Goal: Find specific page/section: Find specific page/section

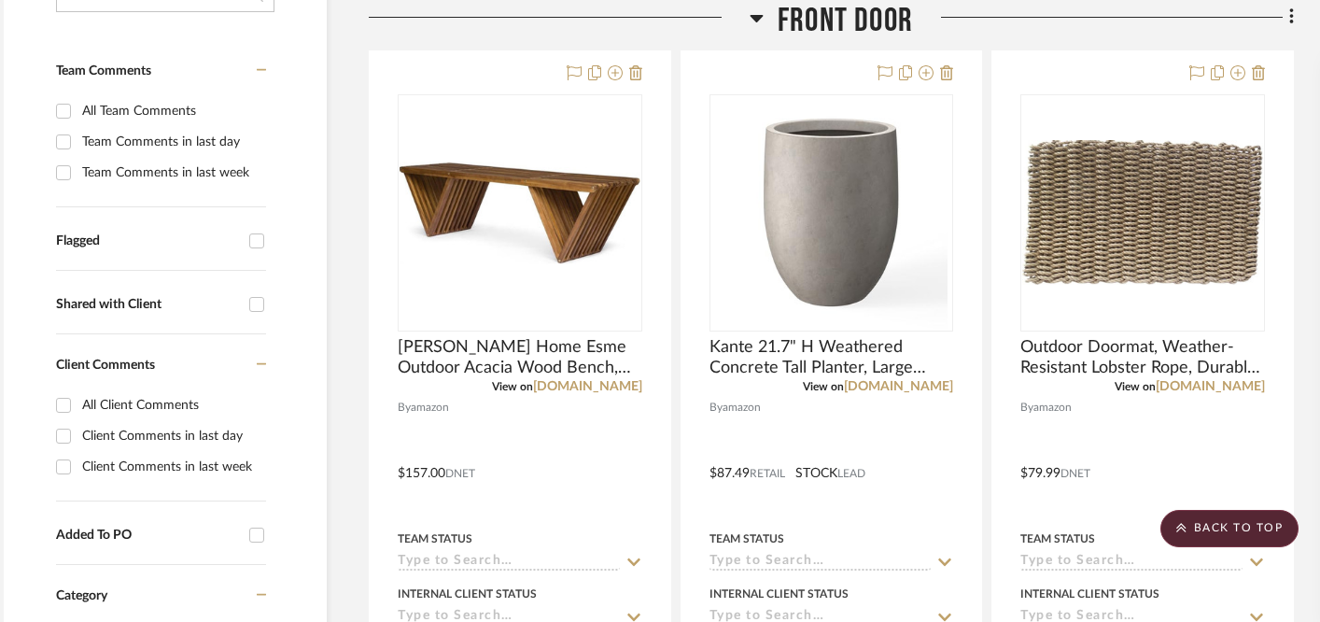
scroll to position [0, 24]
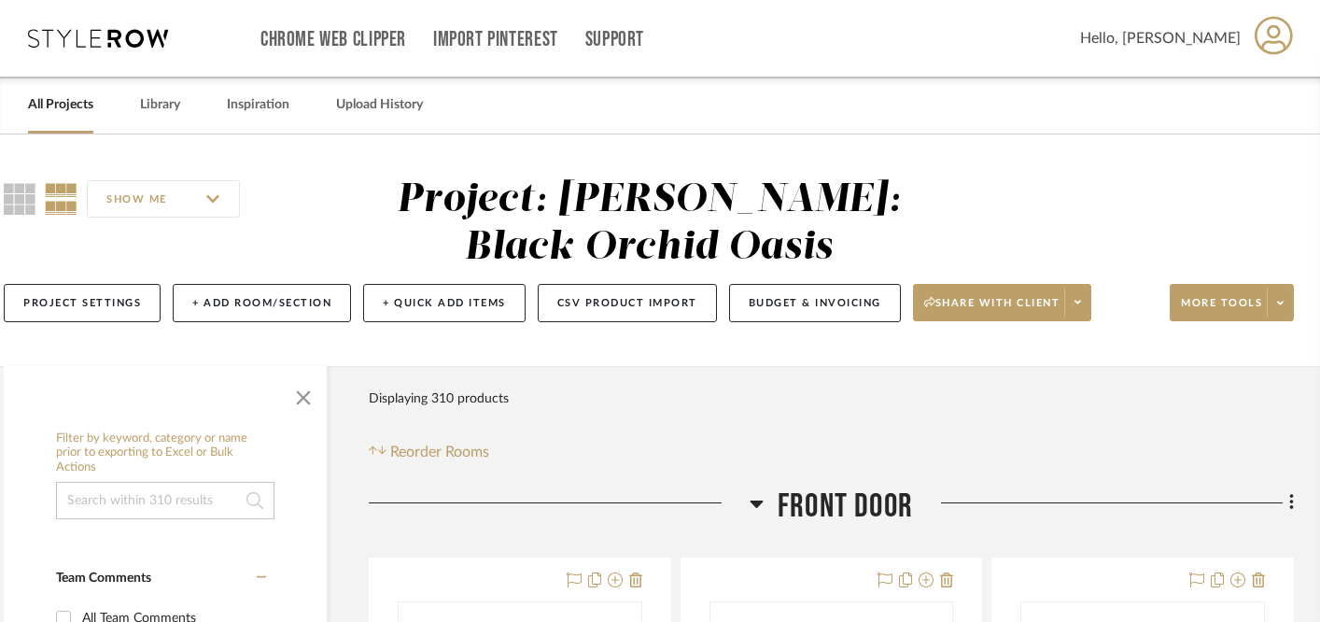
click at [40, 115] on link "All Projects" at bounding box center [60, 104] width 65 height 25
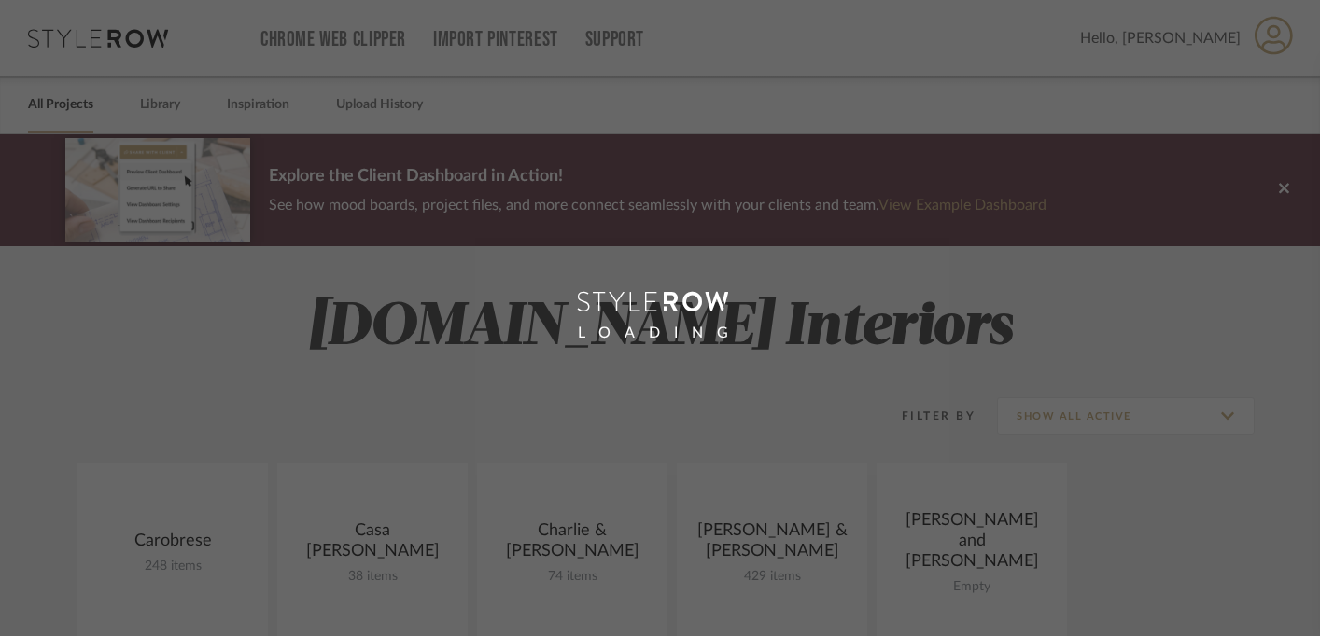
click at [47, 105] on div "LOADING" at bounding box center [660, 318] width 1320 height 636
click at [47, 105] on link "All Projects" at bounding box center [60, 104] width 65 height 25
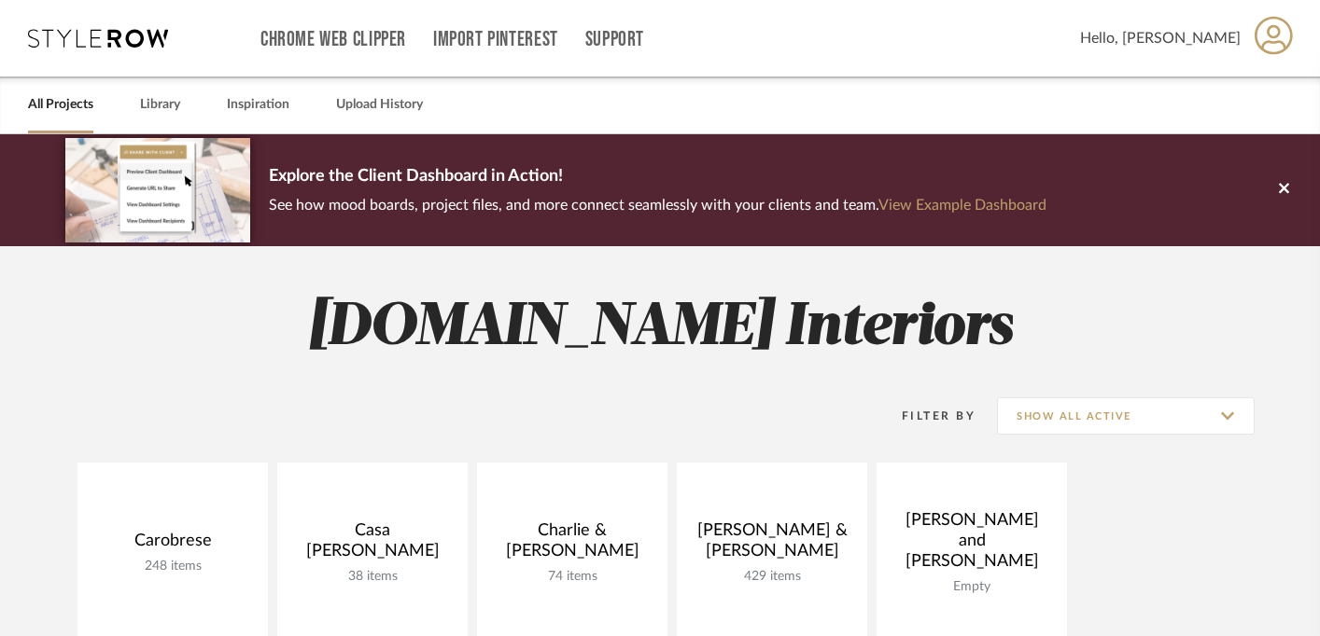
click at [47, 105] on link "All Projects" at bounding box center [60, 104] width 65 height 25
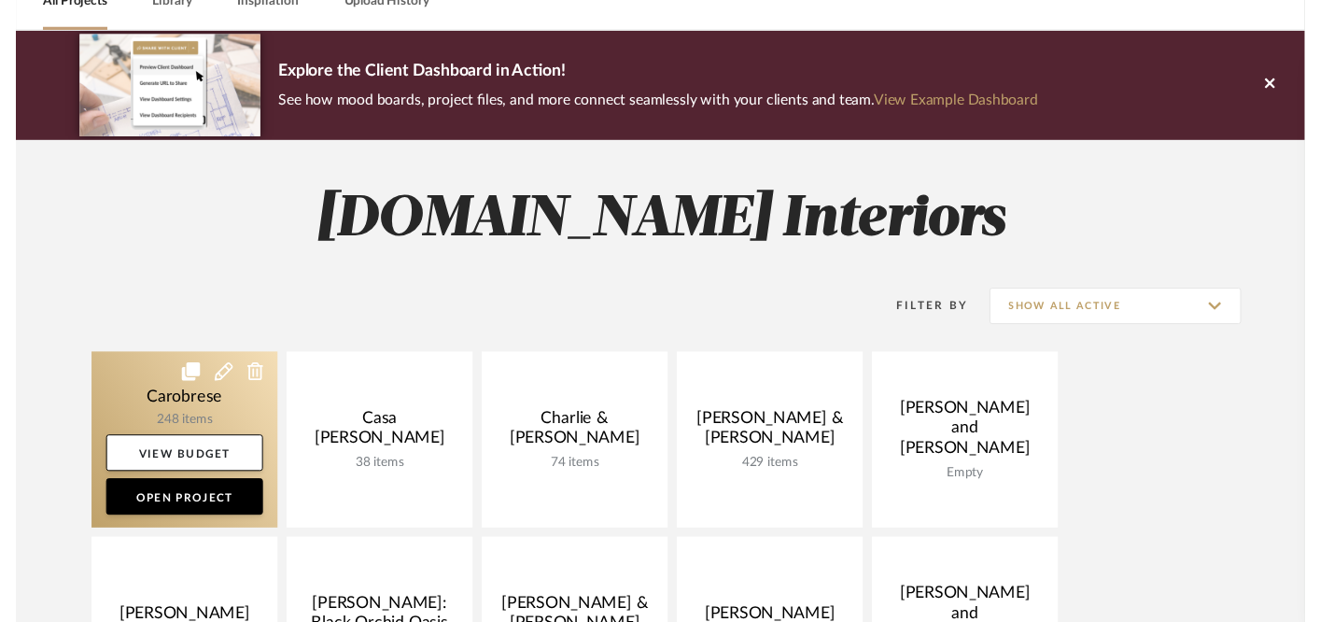
scroll to position [119, 0]
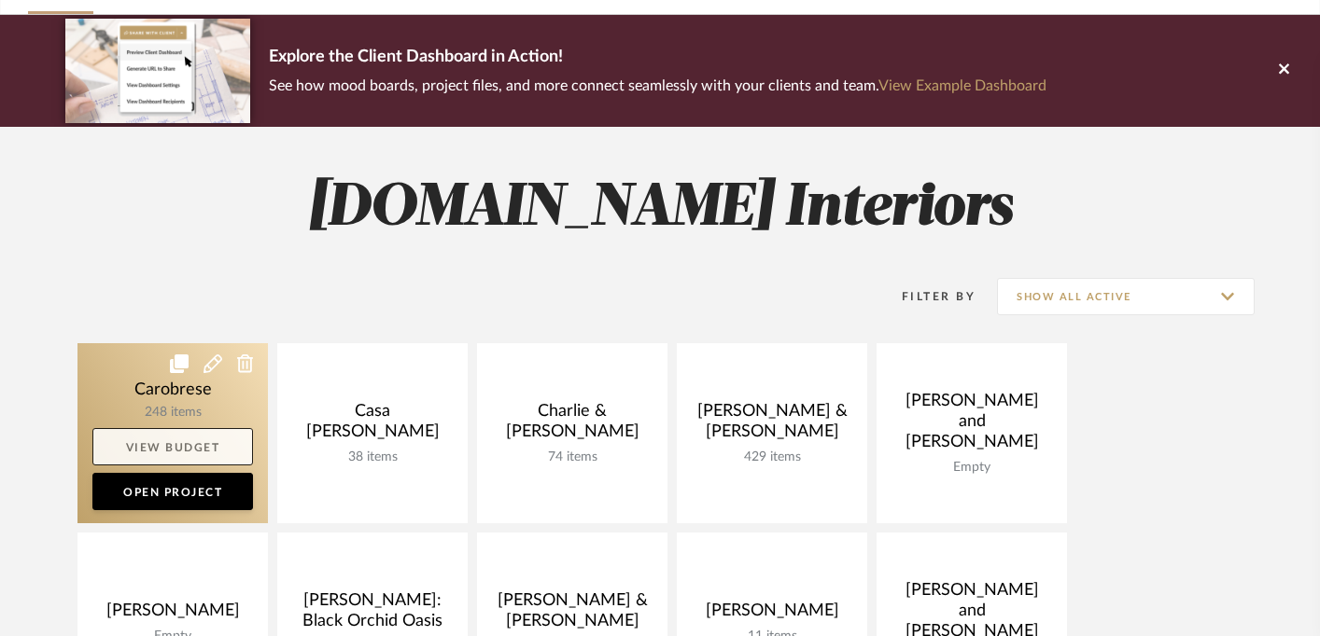
click at [151, 453] on link "View Budget" at bounding box center [172, 446] width 161 height 37
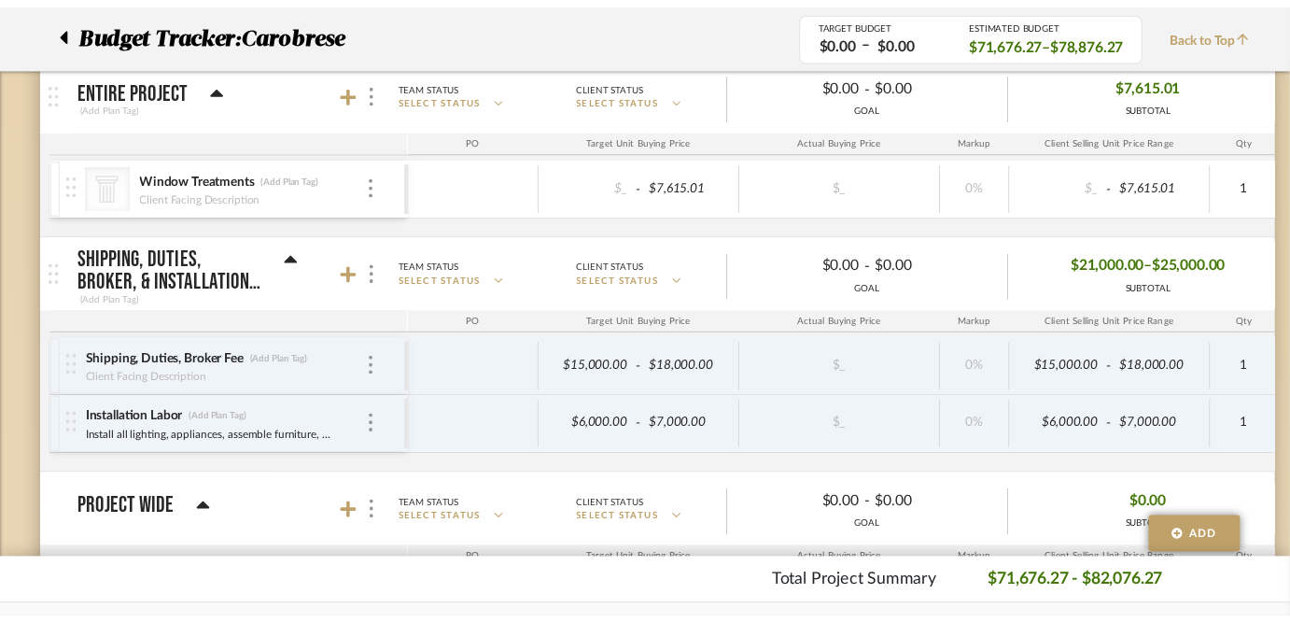
scroll to position [2688, 0]
